Goal: Information Seeking & Learning: Learn about a topic

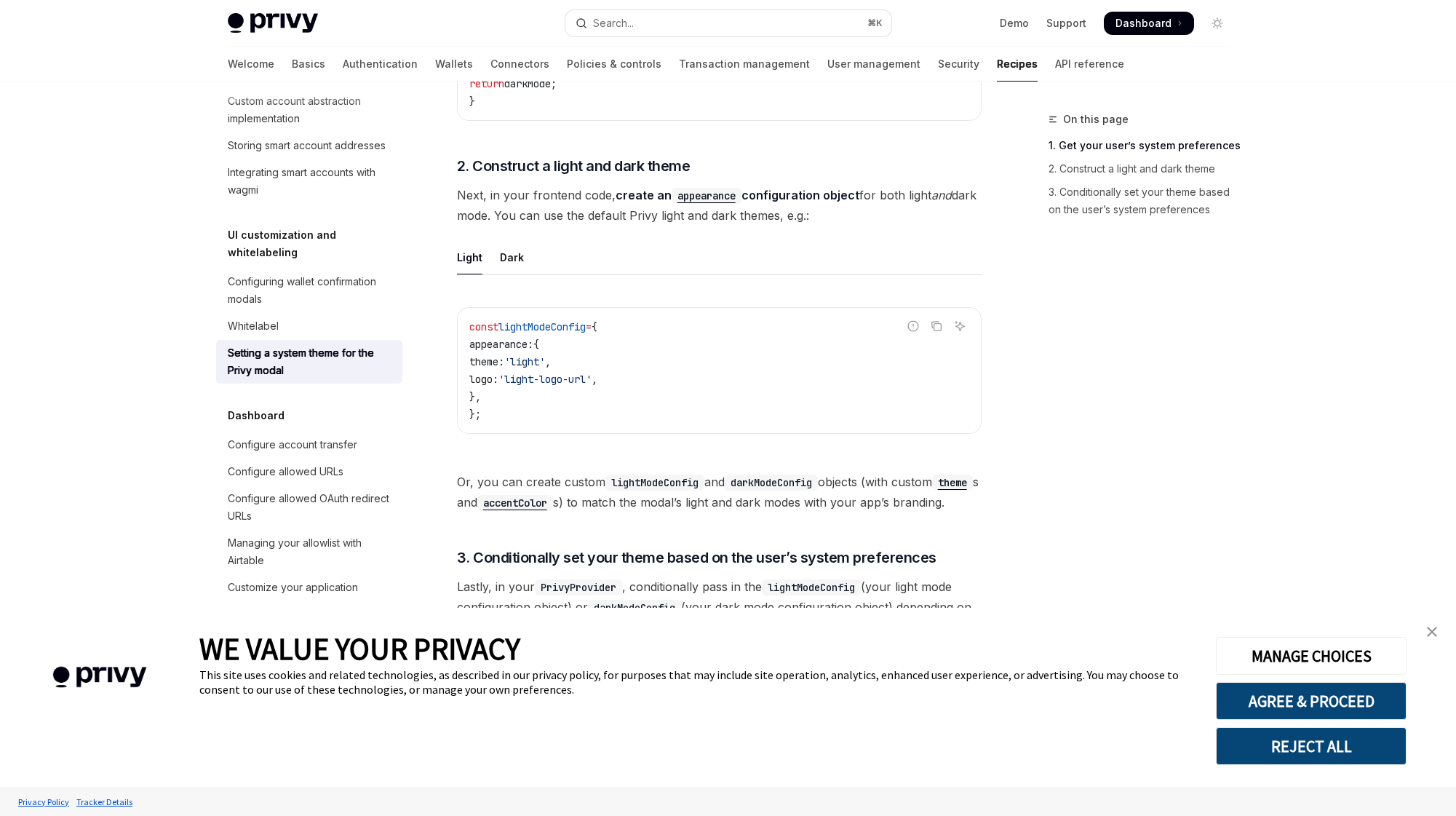
scroll to position [789, 0]
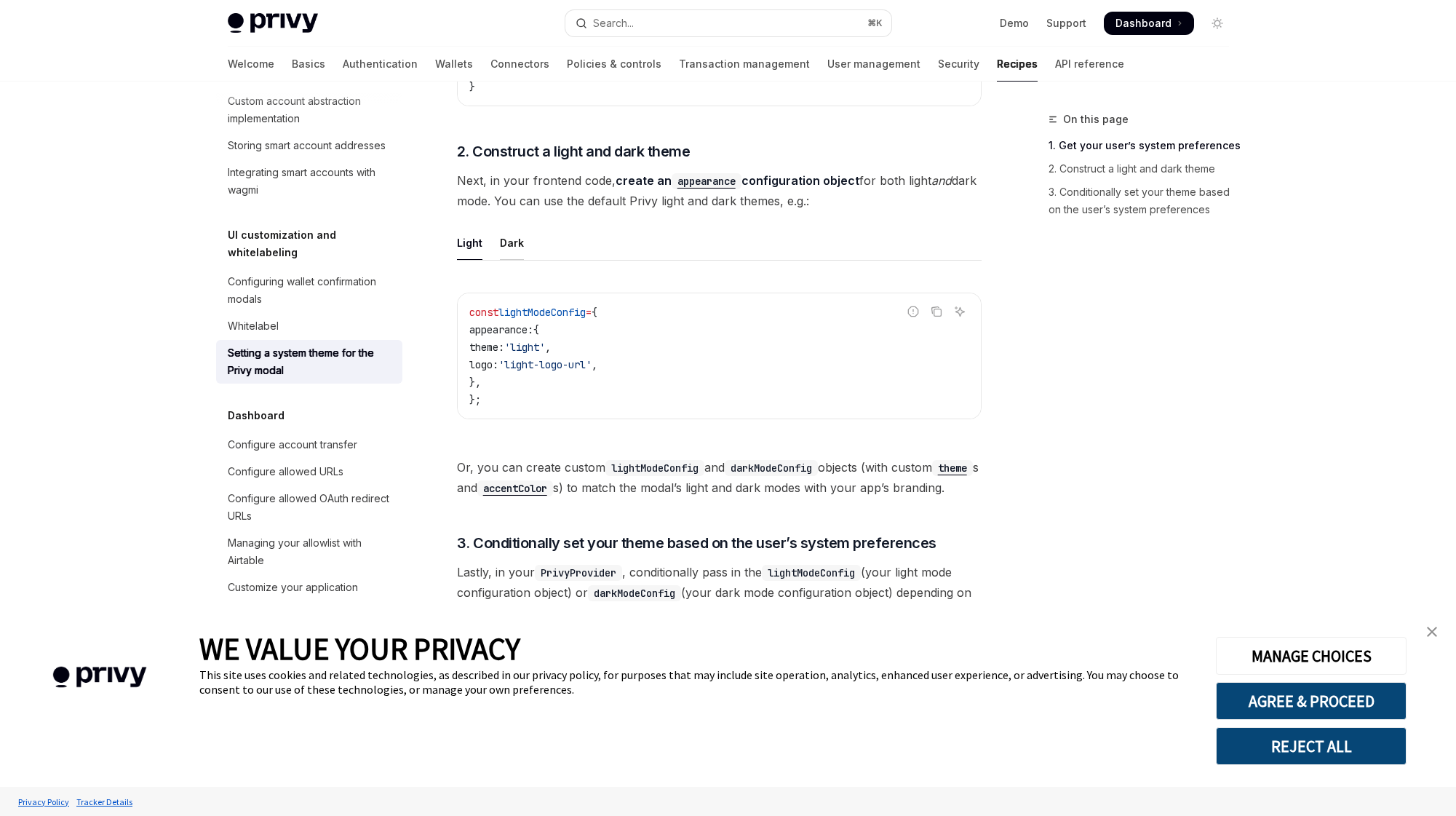
click at [513, 248] on div "Dark" at bounding box center [512, 243] width 24 height 35
type textarea "*"
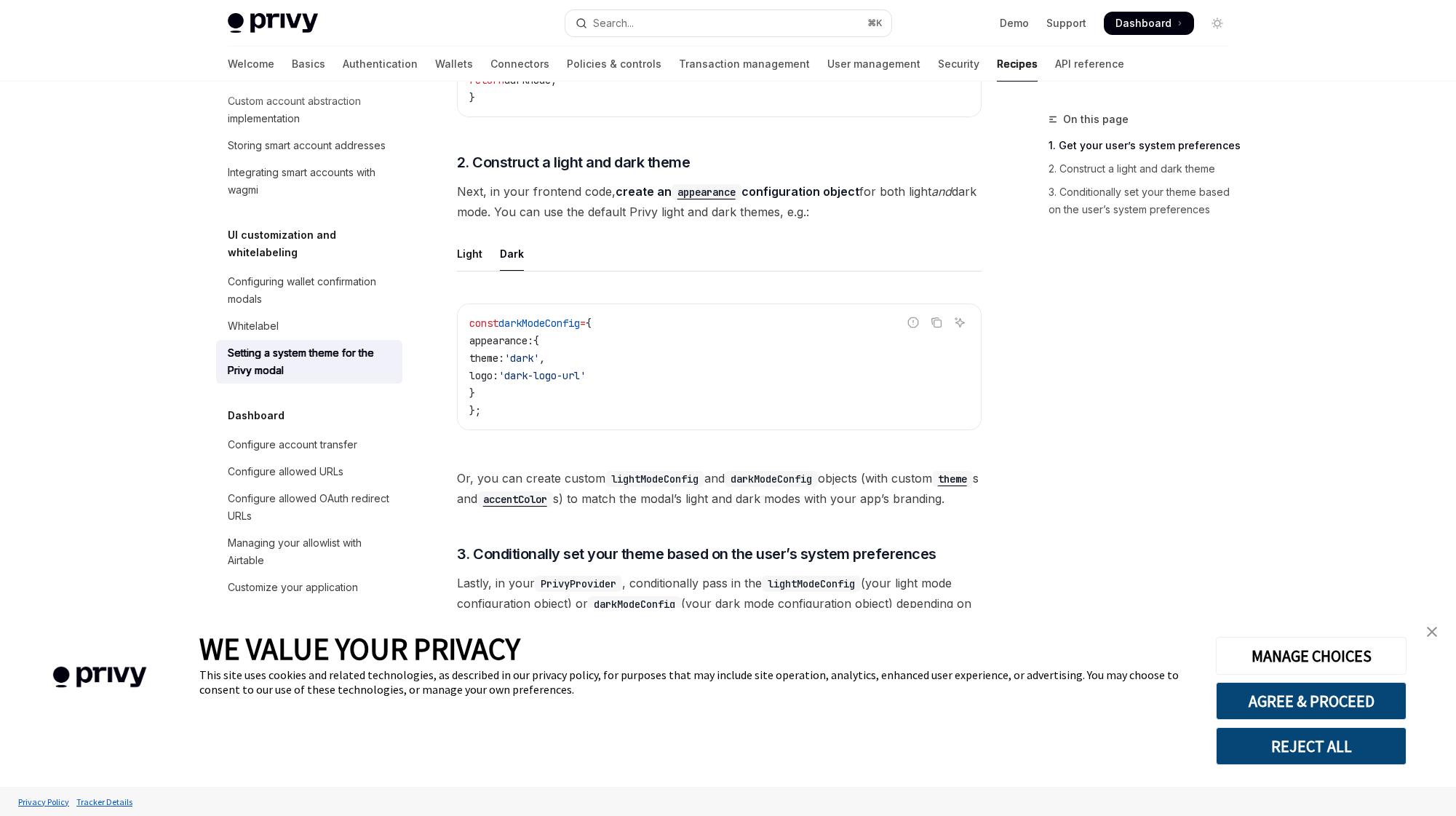
scroll to position [768, 0]
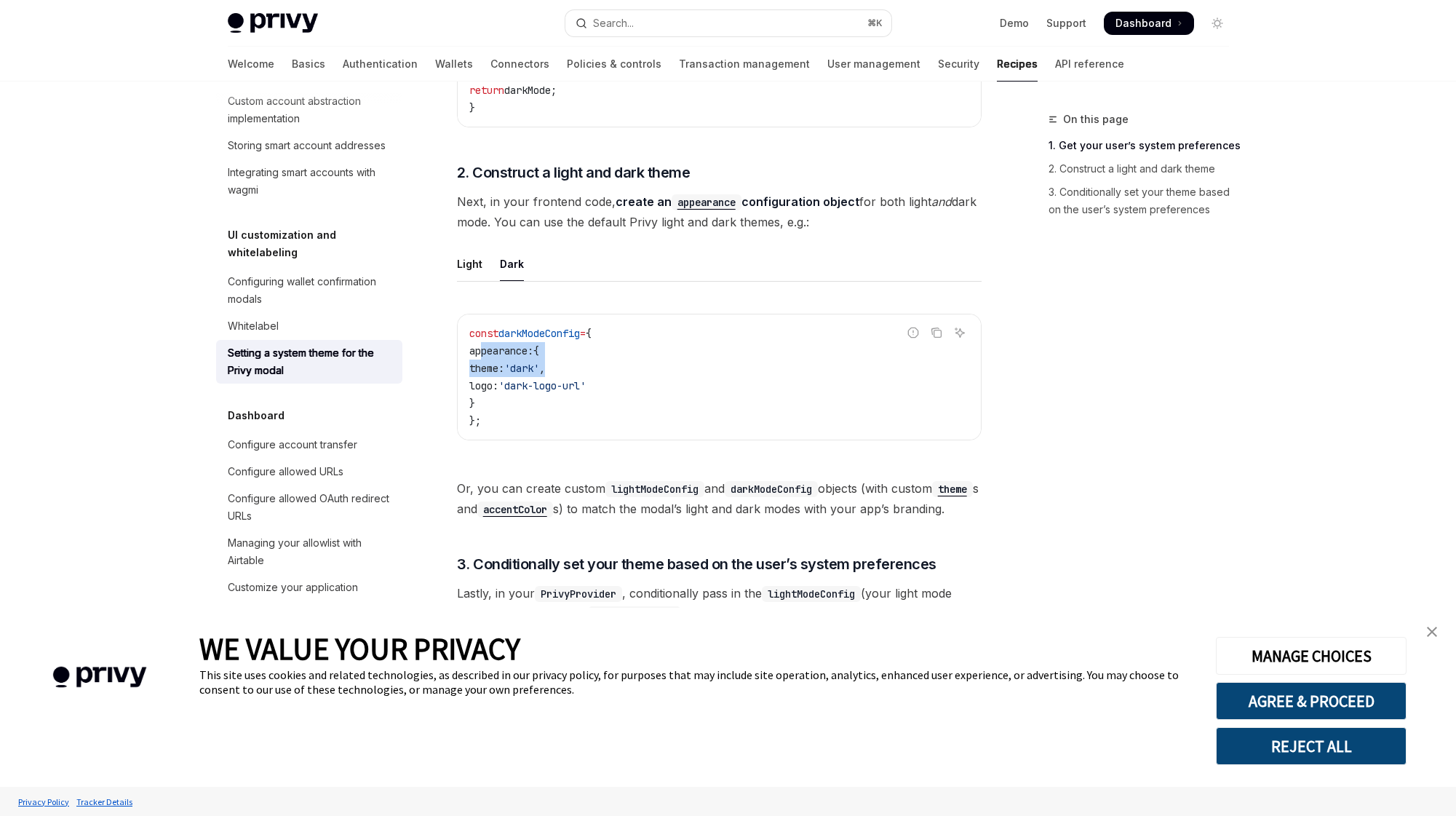
copy code "appearance: { theme: 'dark' ,"
drag, startPoint x: 479, startPoint y: 351, endPoint x: 595, endPoint y: 370, distance: 117.5
click at [595, 370] on code "const darkModeConfig = { appearance: { theme: 'dark' , logo: 'dark-logo-url' } …" at bounding box center [719, 377] width 500 height 105
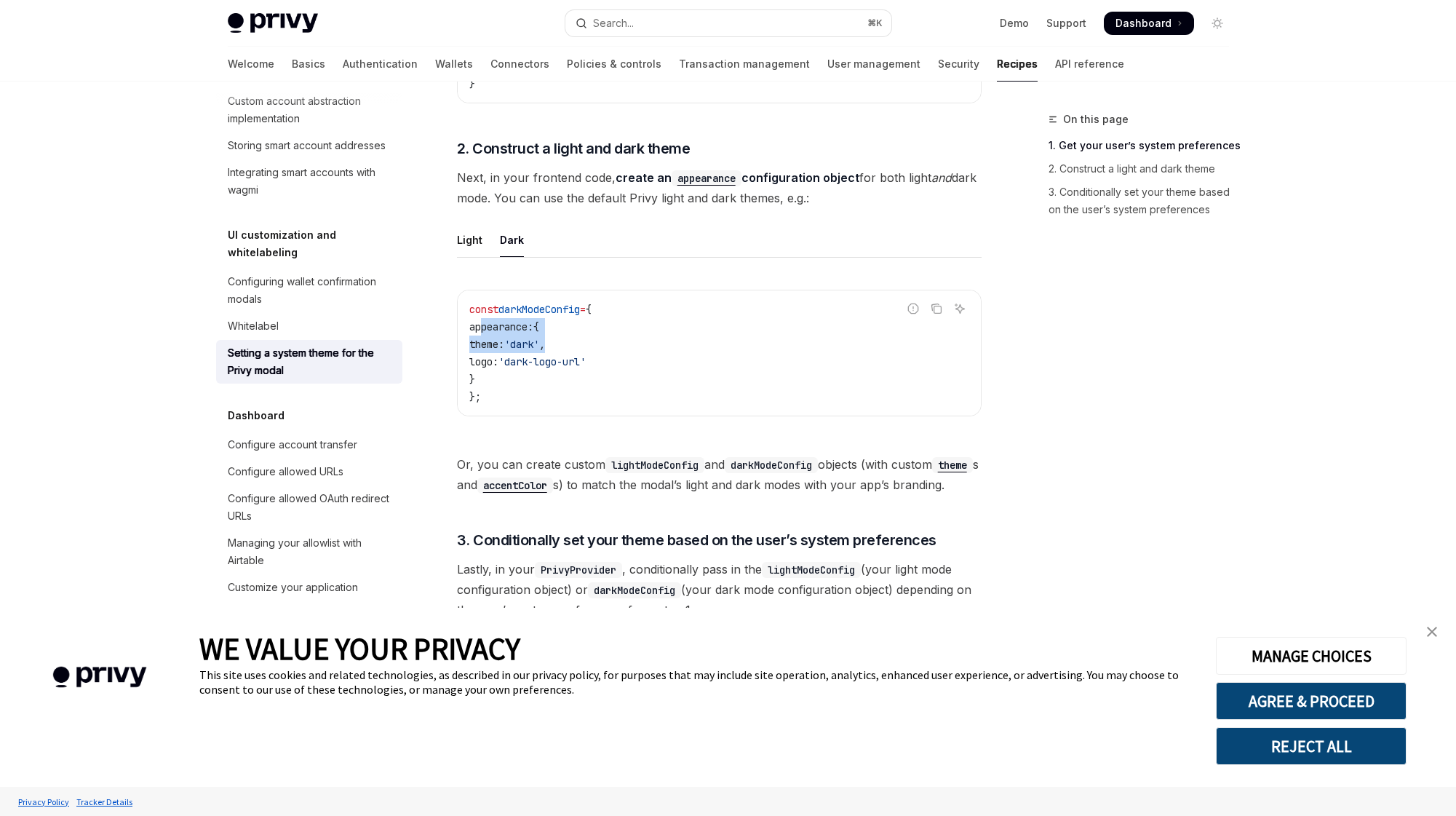
scroll to position [808, 0]
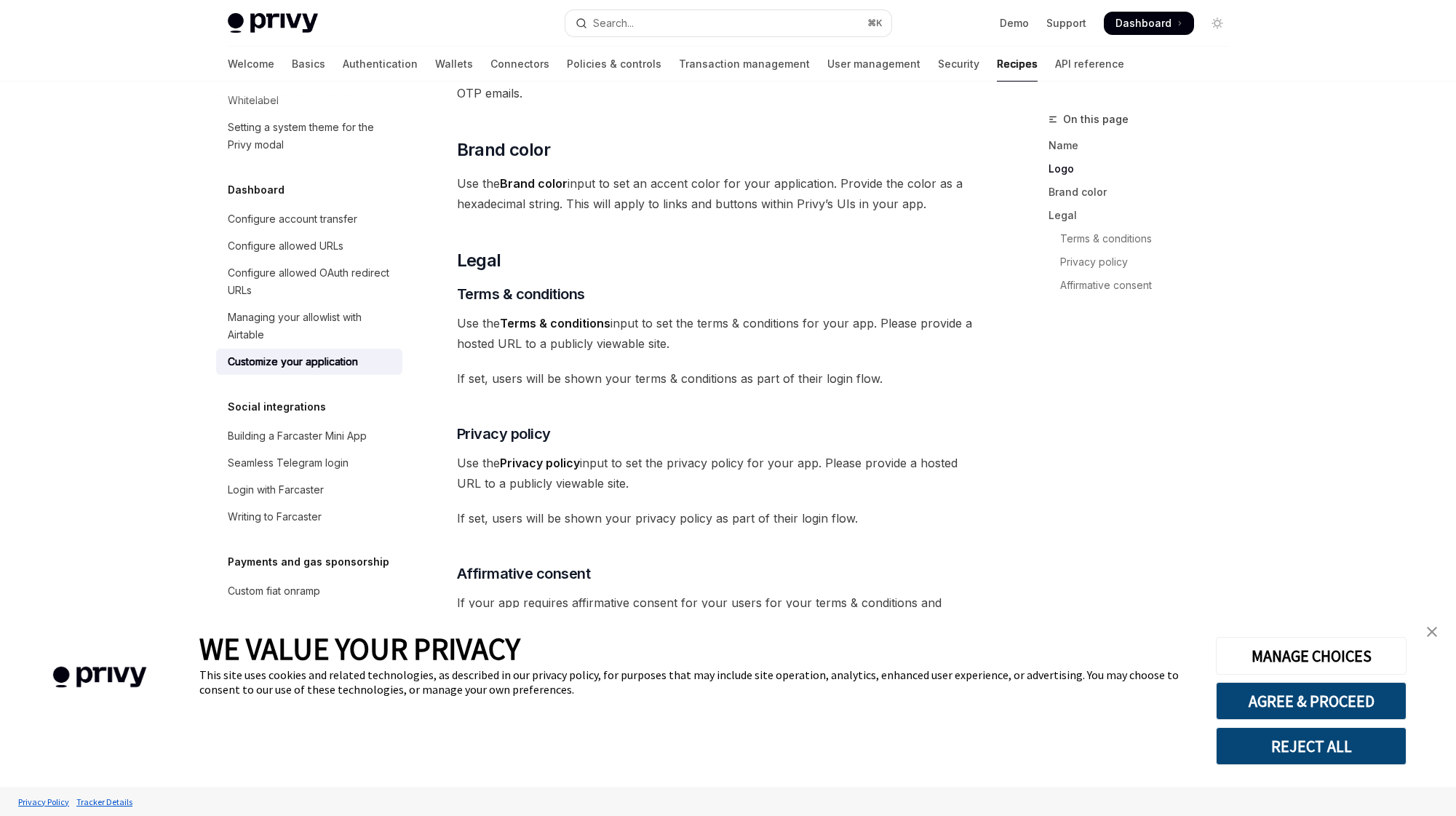
scroll to position [682, 0]
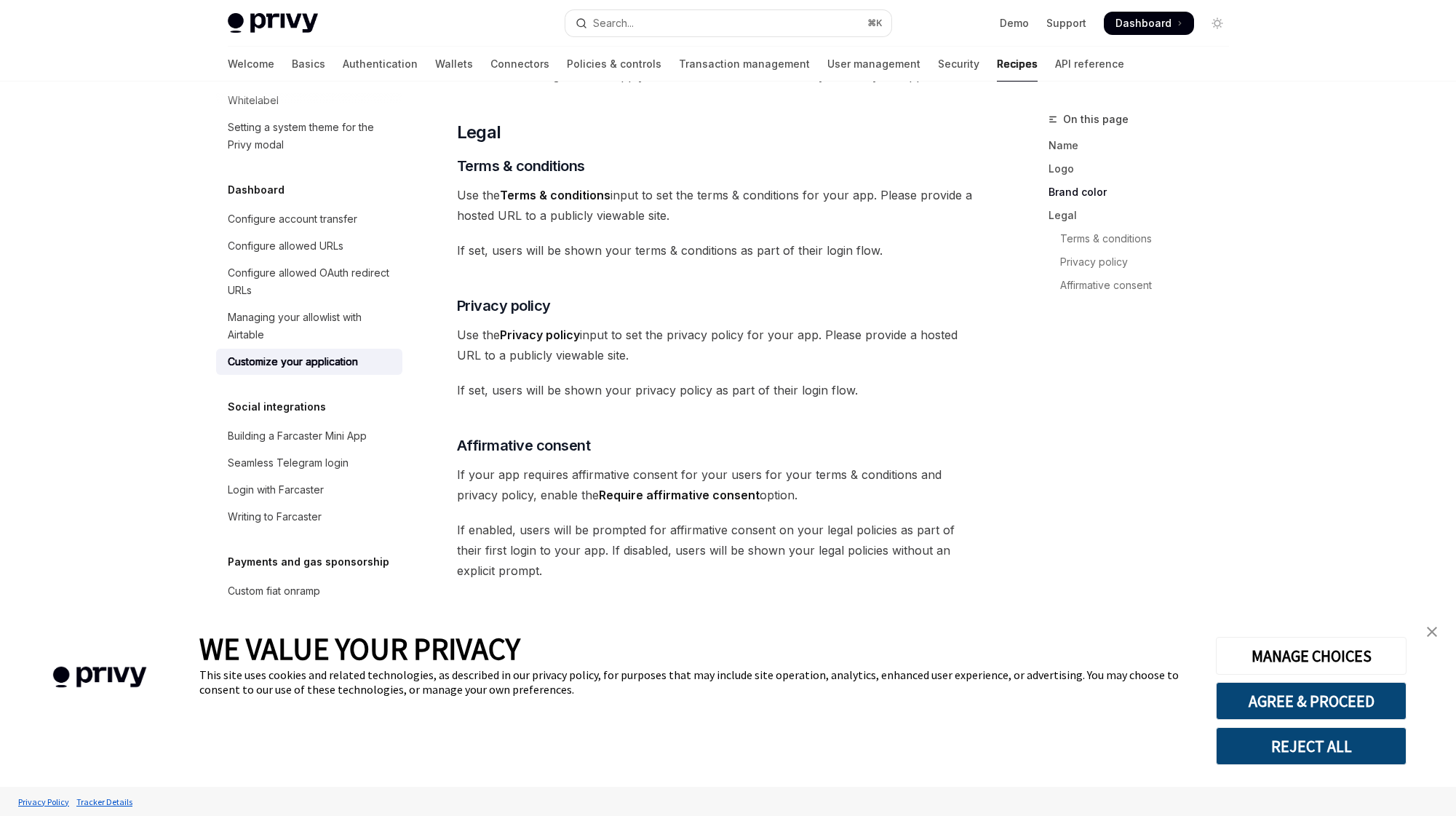
click at [1434, 631] on img "close banner" at bounding box center [1432, 632] width 11 height 11
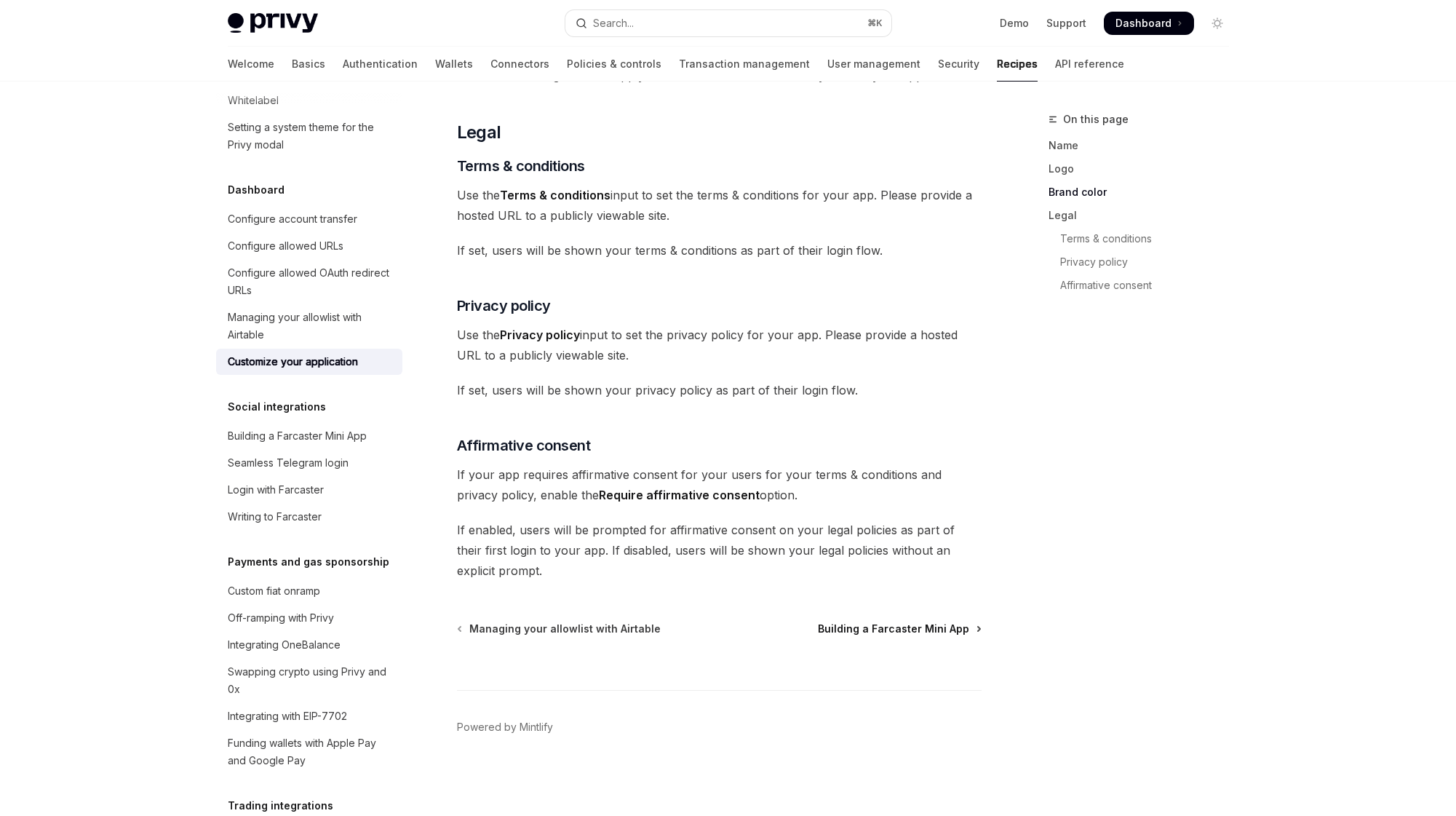
click at [914, 629] on span "Building a Farcaster Mini App" at bounding box center [894, 628] width 152 height 14
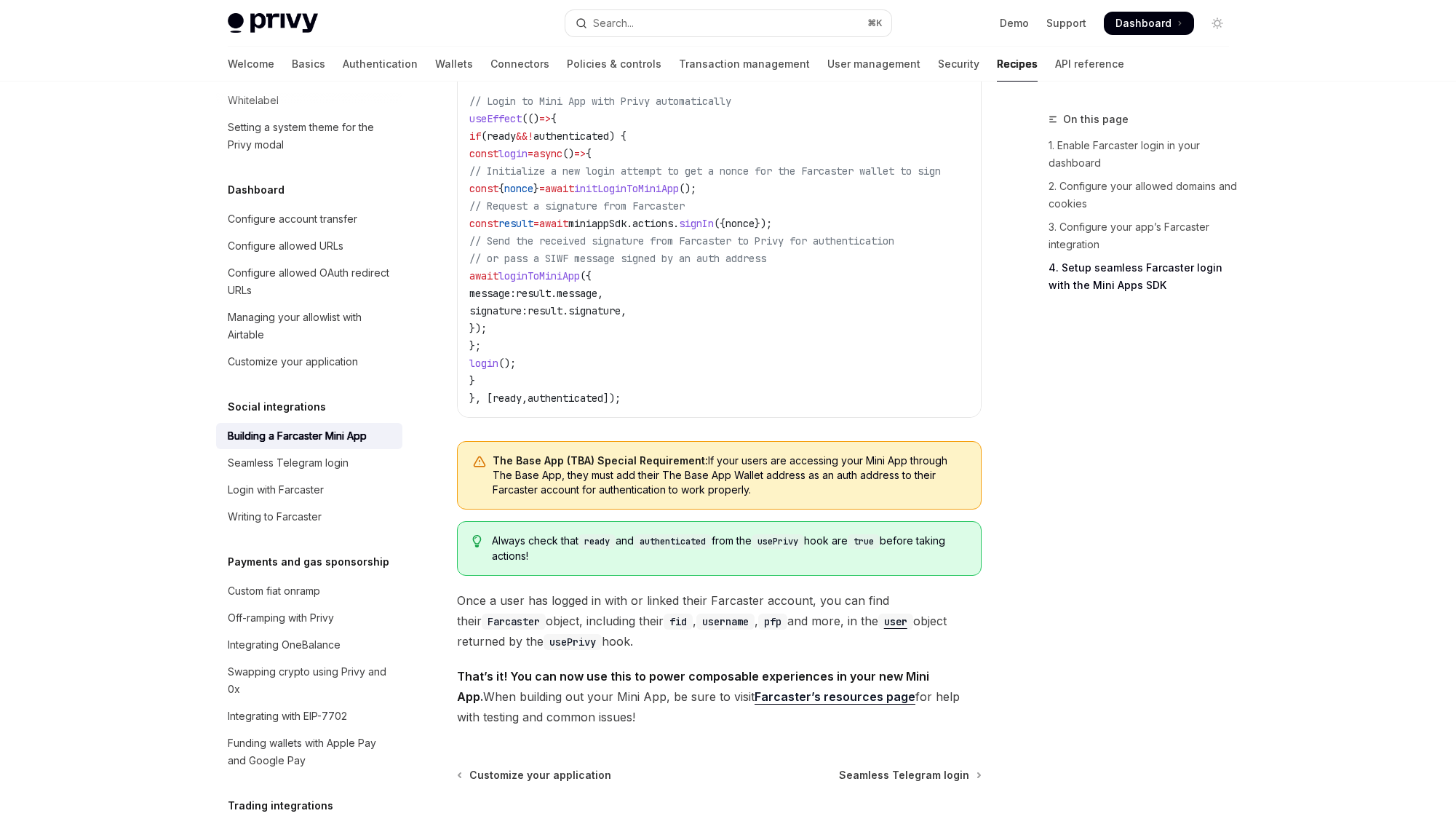
scroll to position [2219, 0]
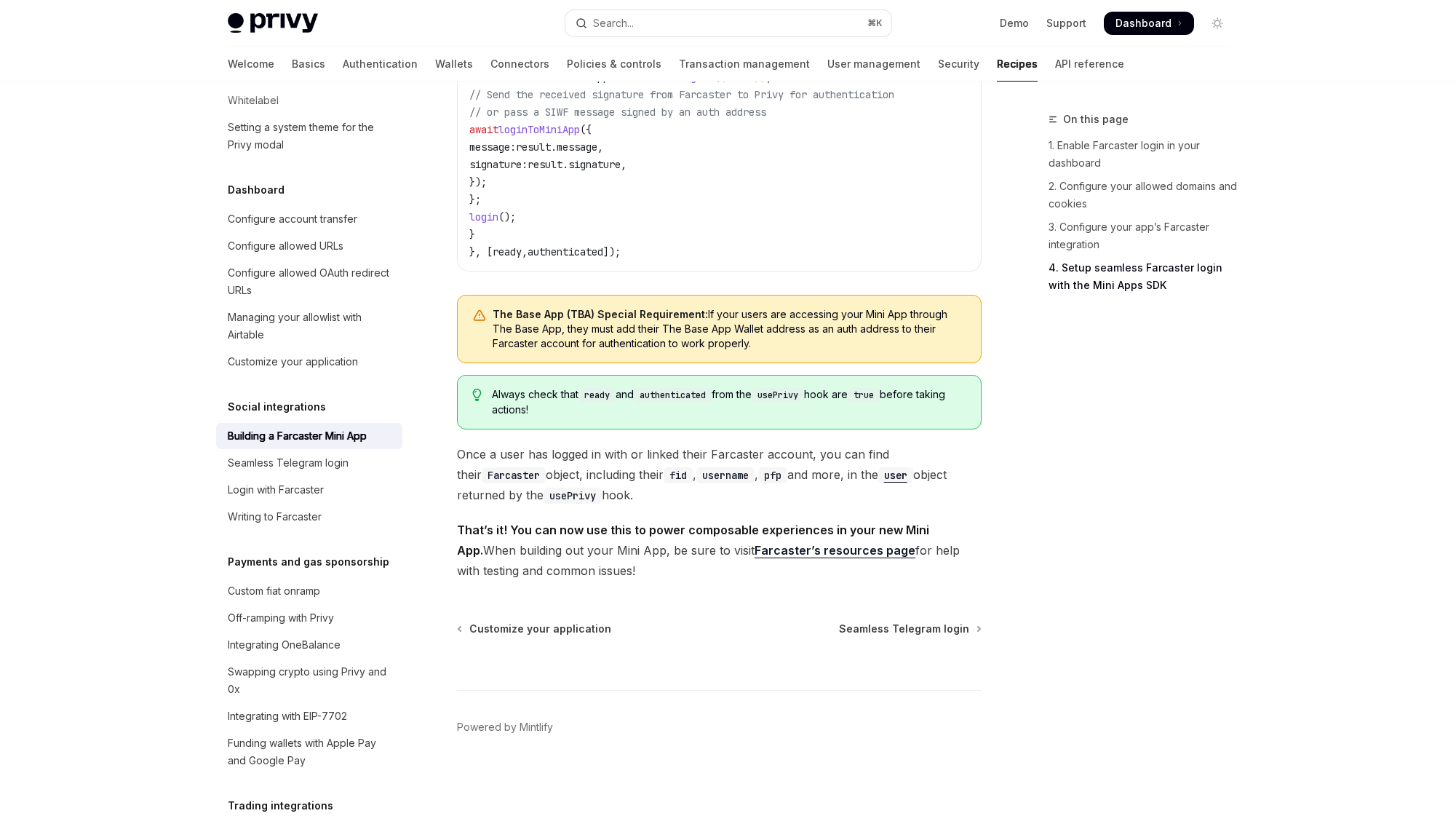
type textarea "*"
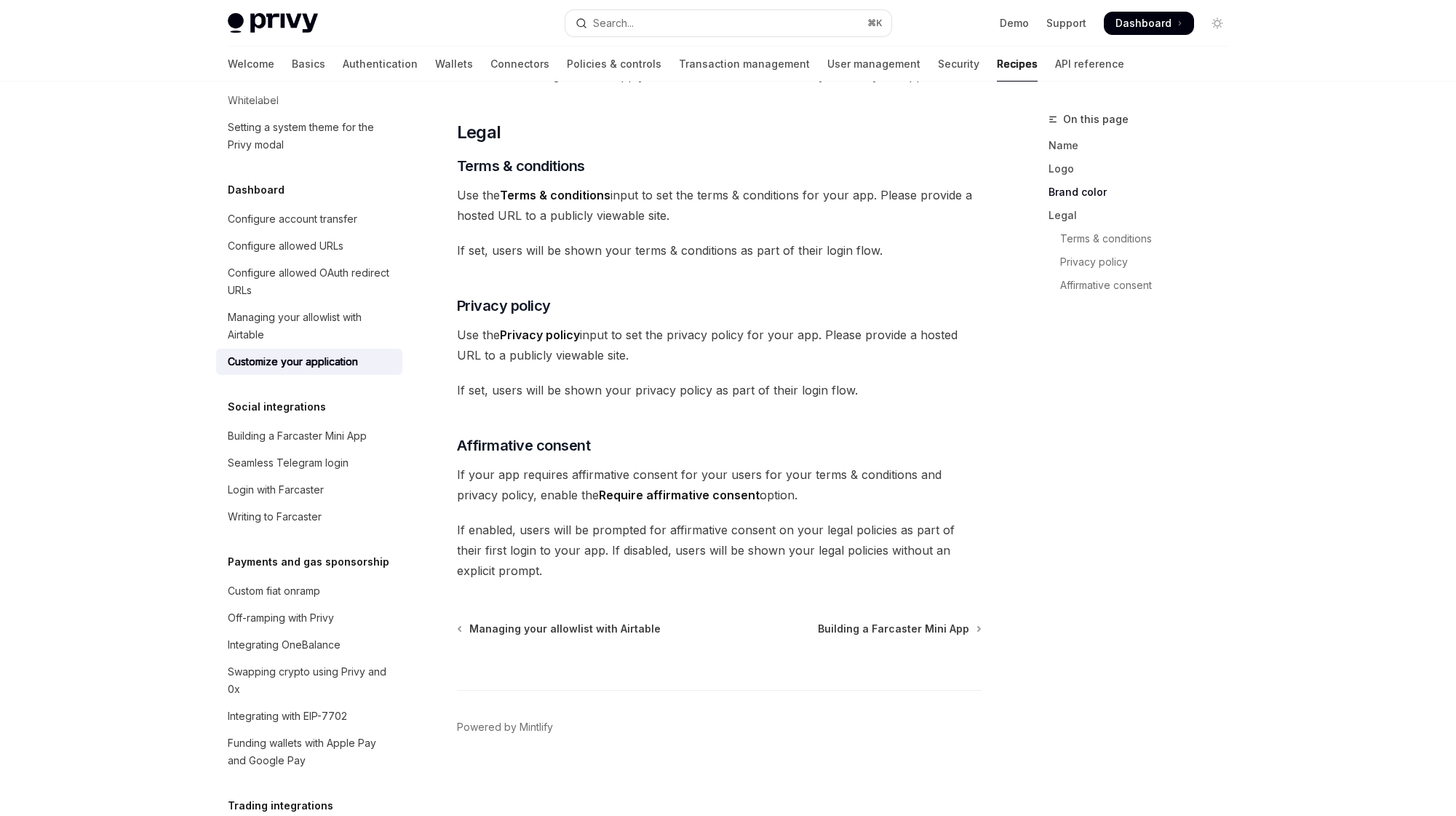
scroll to position [682, 0]
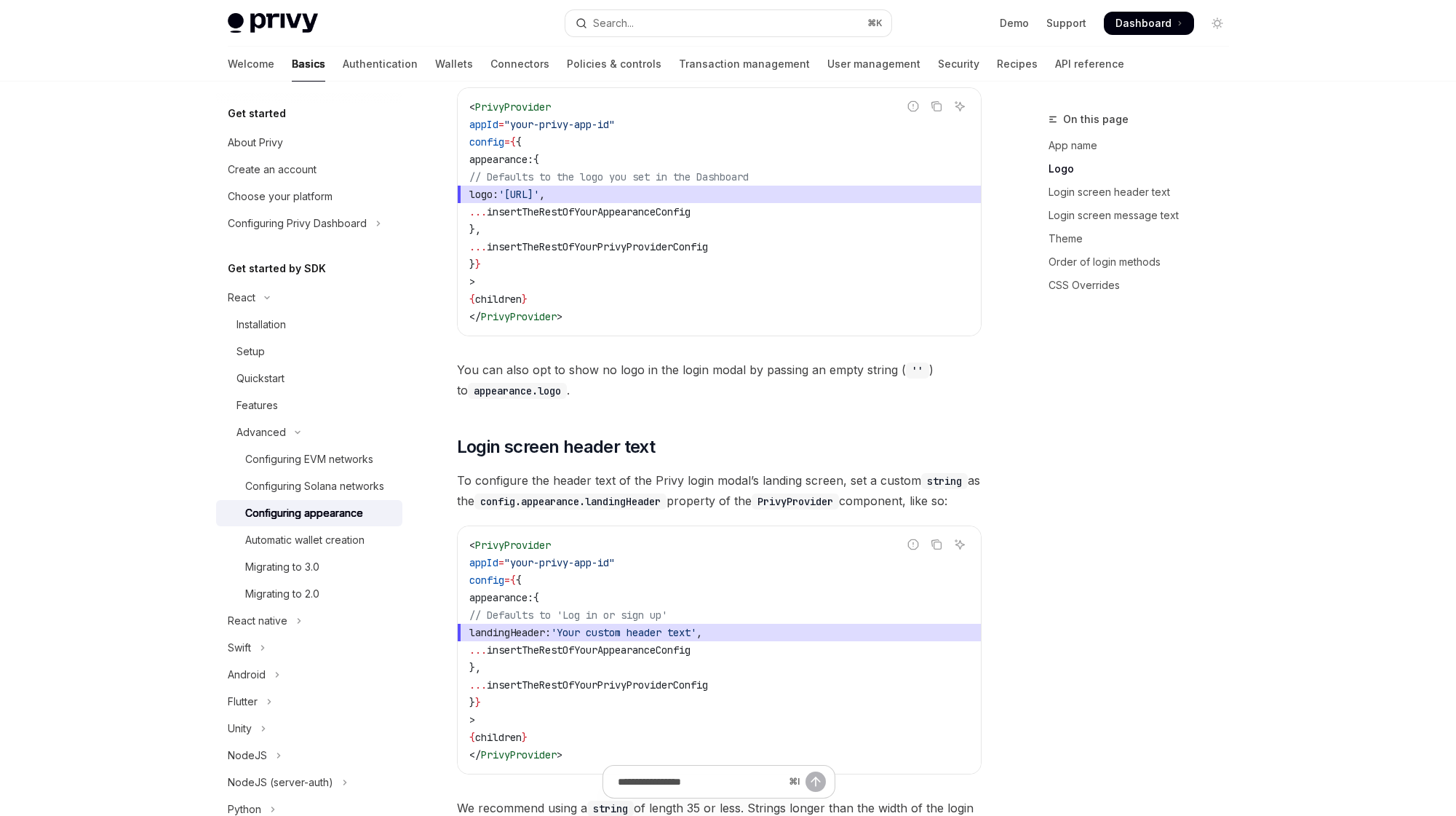
type textarea "*"
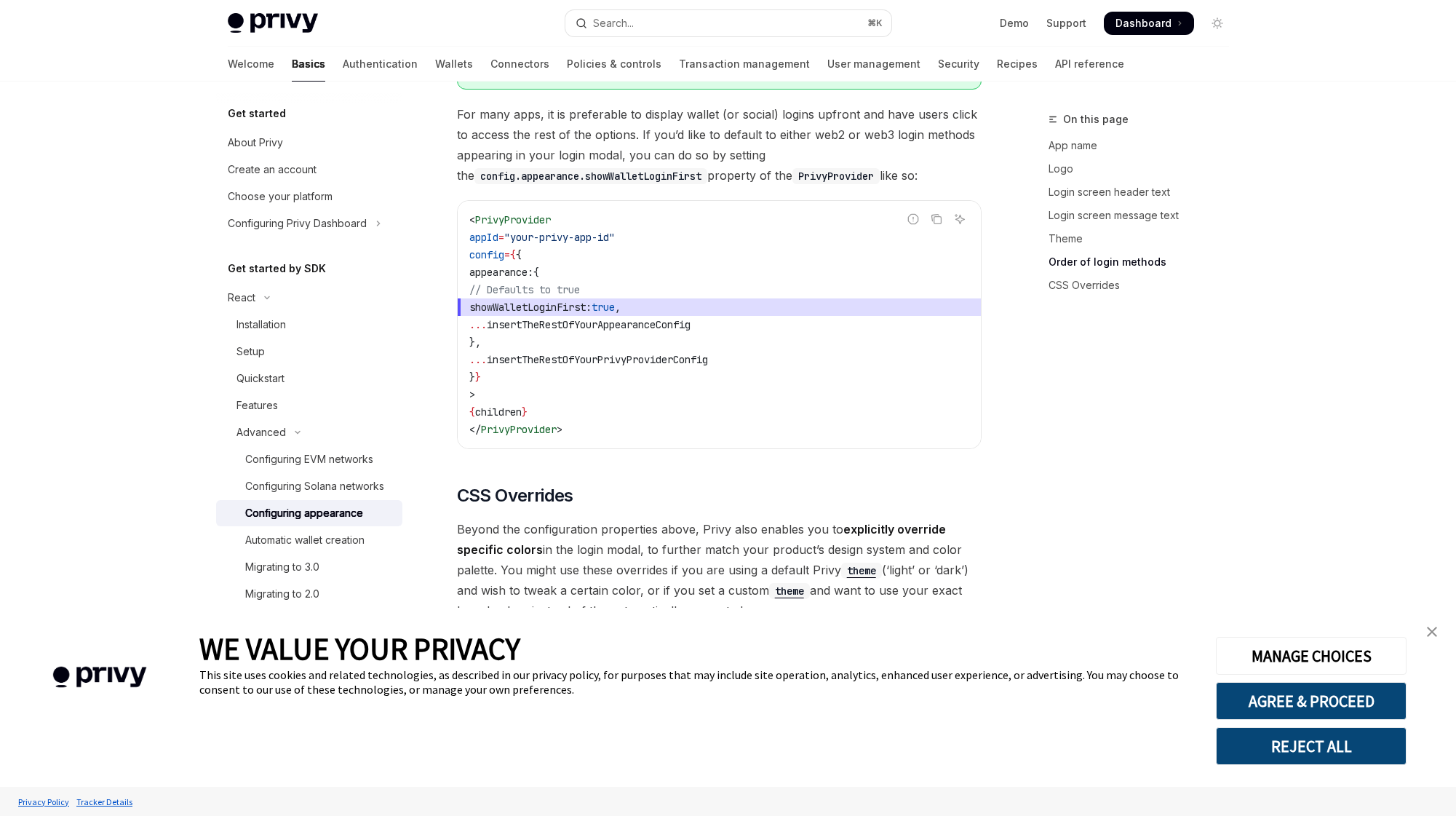
scroll to position [3046, 0]
